Goal: Find contact information: Find contact information

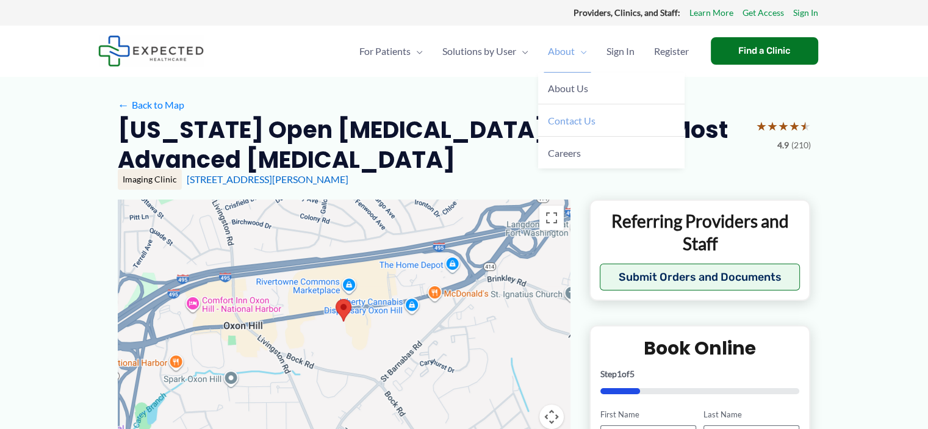
click at [552, 126] on span "Contact Us" at bounding box center [572, 121] width 48 height 12
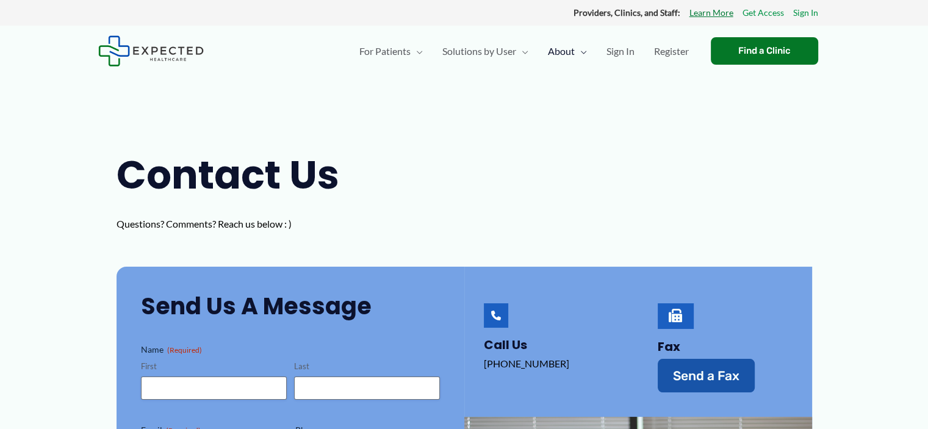
click at [708, 14] on link "Learn More" at bounding box center [712, 13] width 44 height 16
